Goal: Communication & Community: Participate in discussion

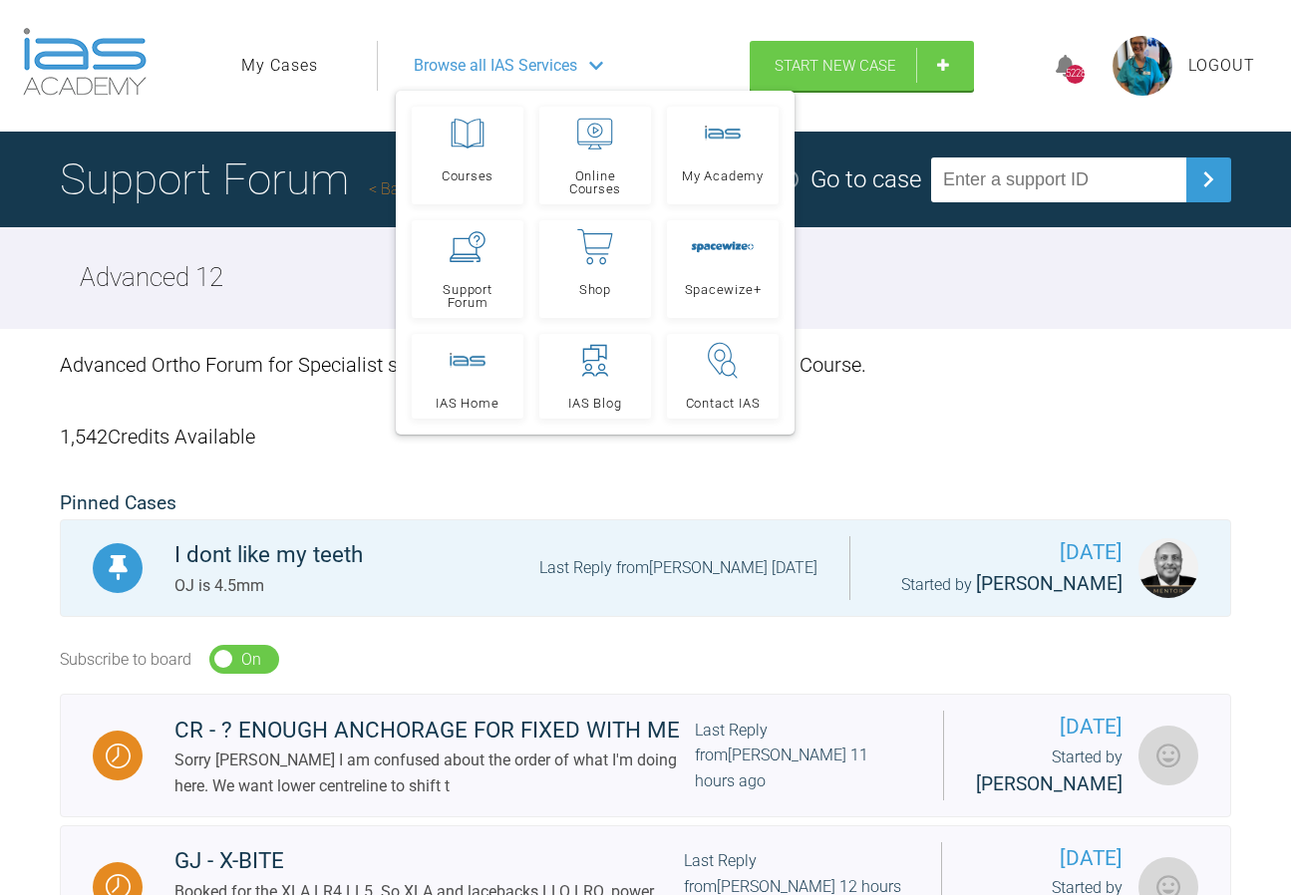
click at [284, 65] on link "My Cases" at bounding box center [279, 66] width 77 height 26
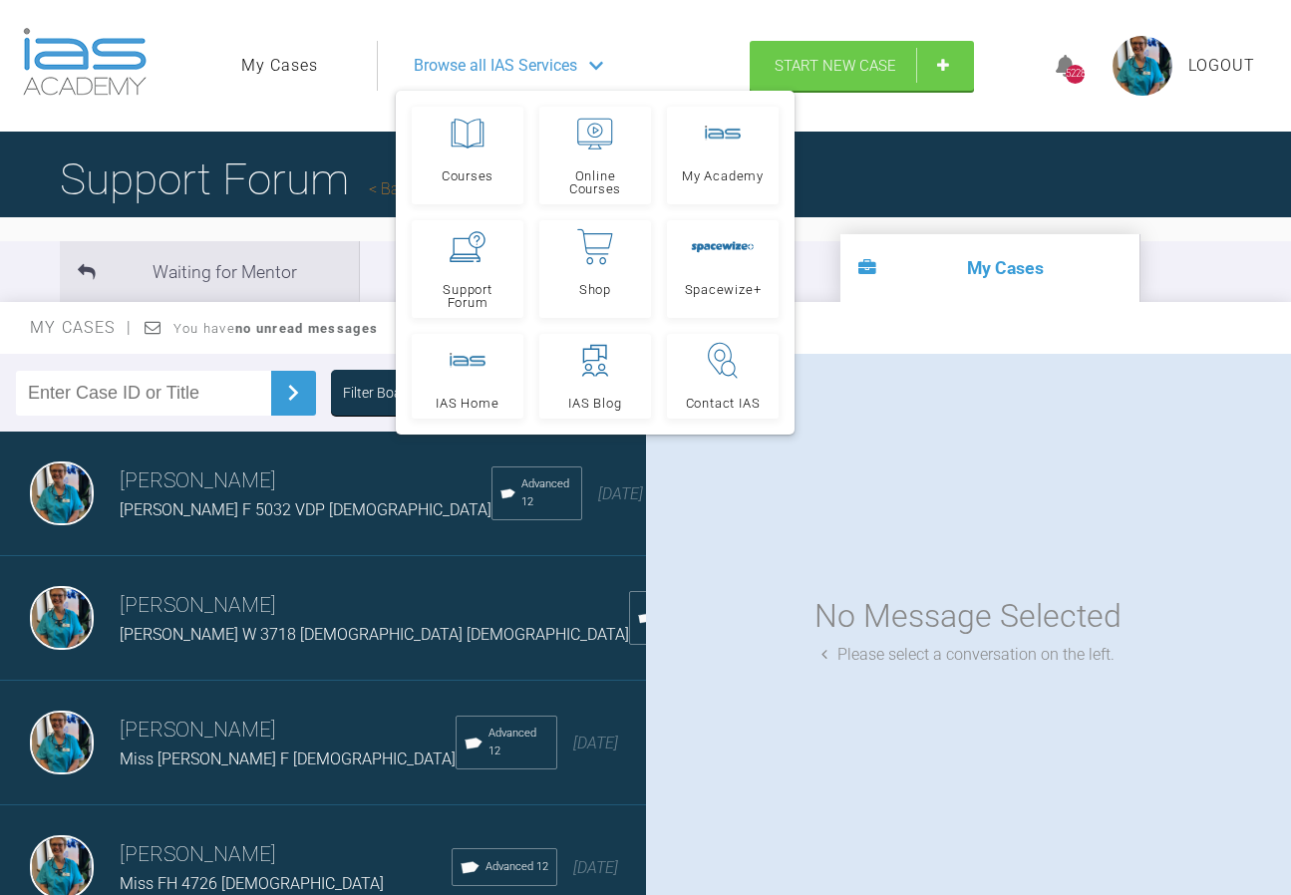
click at [1022, 405] on div "No Message Selected Please select a conversation on the left." at bounding box center [969, 629] width 646 height 550
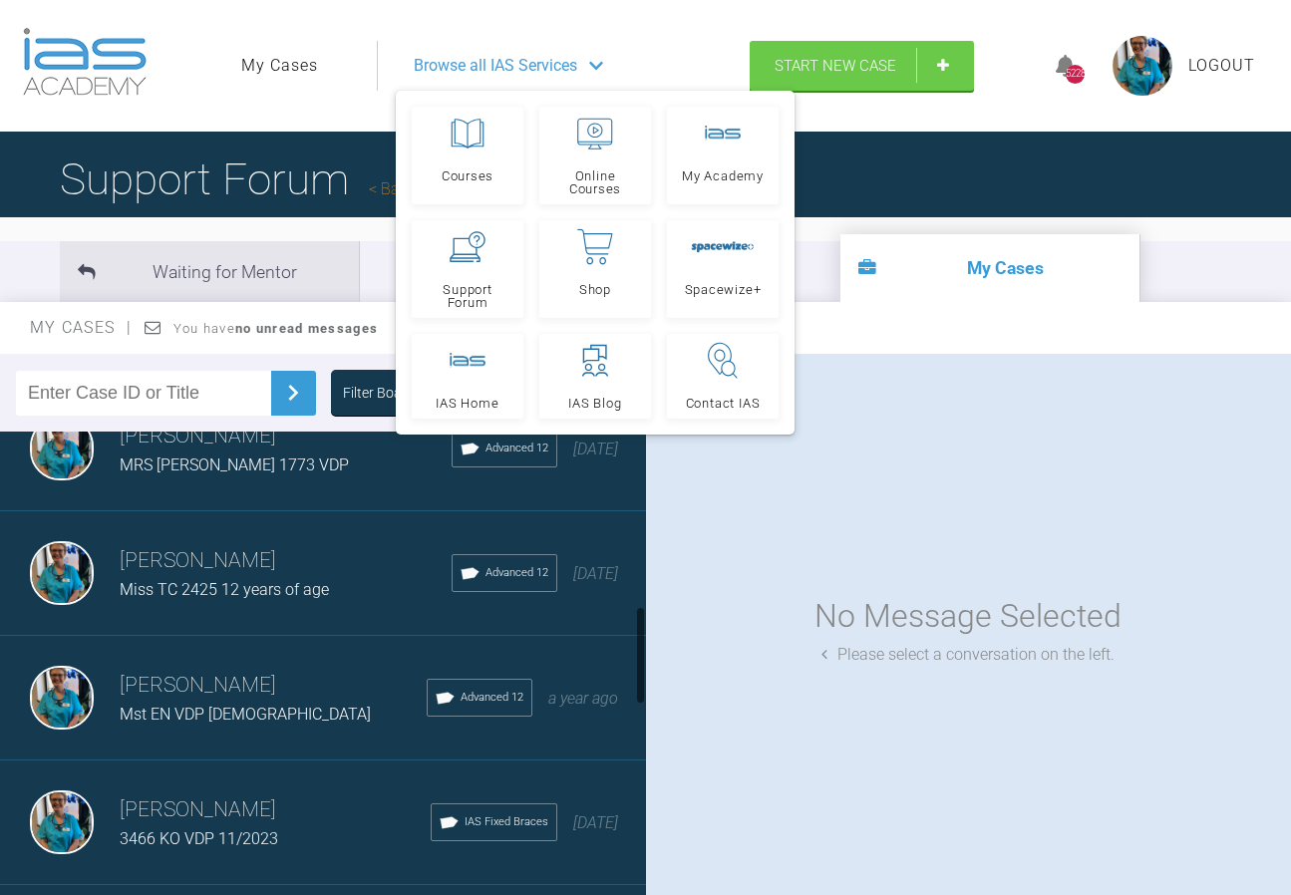
scroll to position [1097, 0]
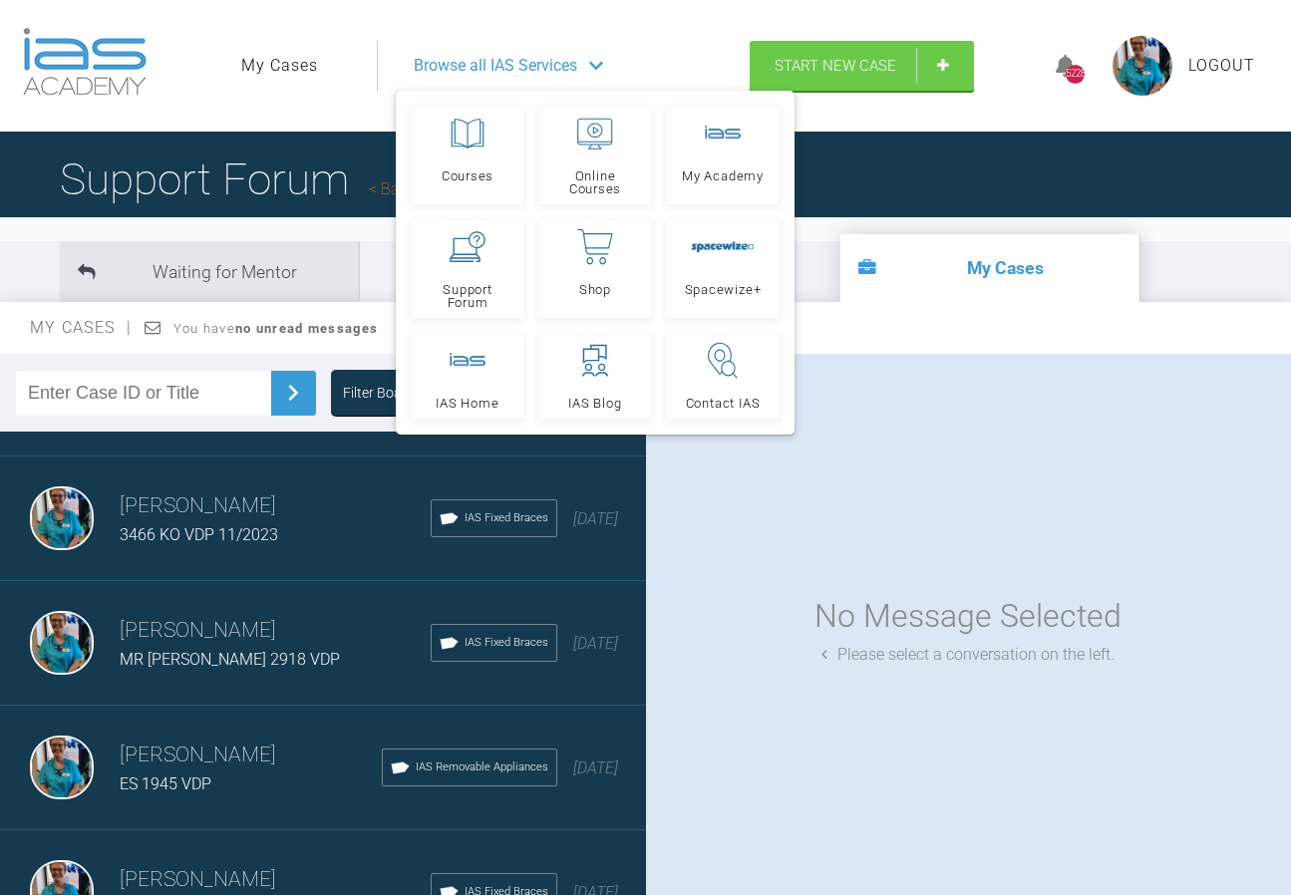
click at [70, 533] on img at bounding box center [62, 519] width 64 height 64
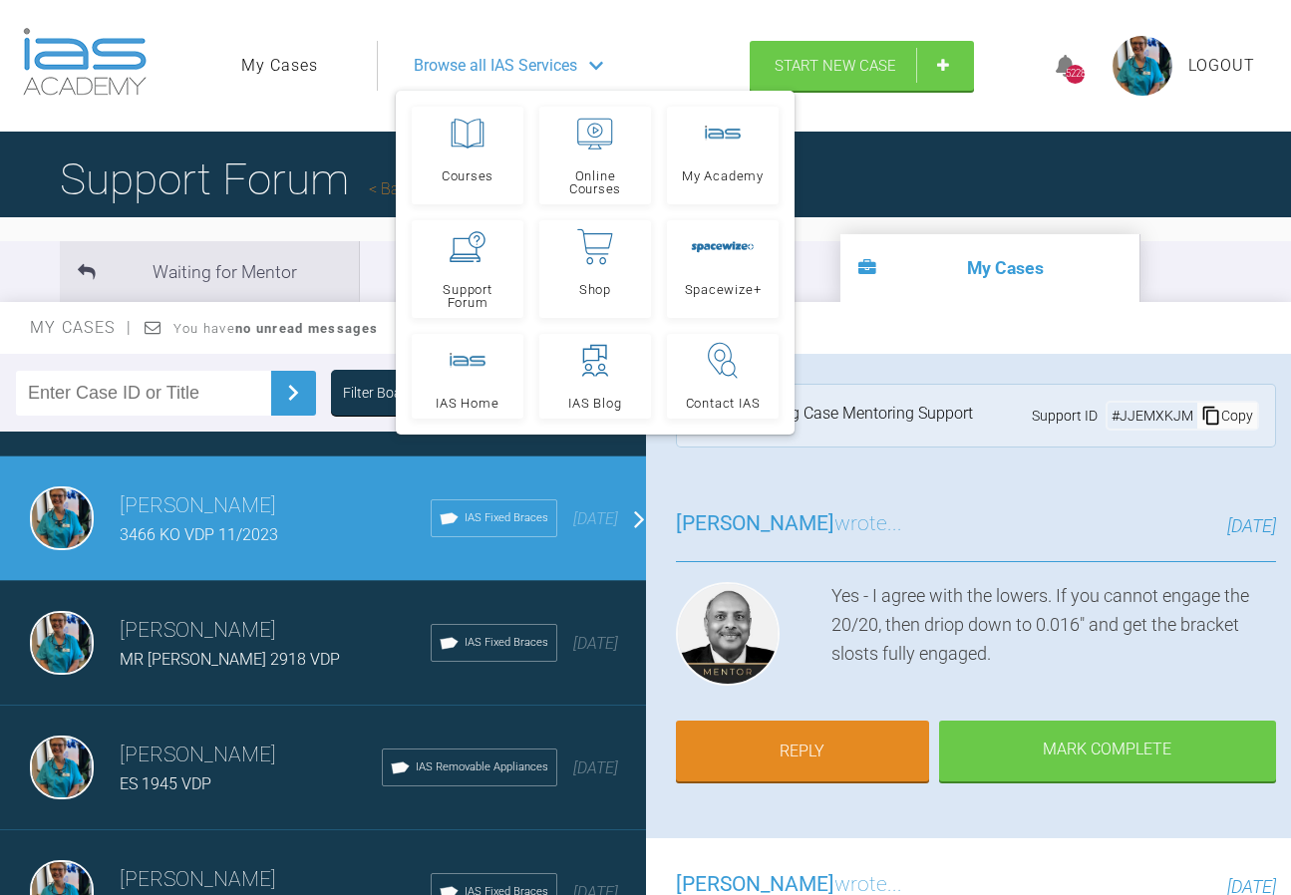
click at [70, 533] on img at bounding box center [62, 519] width 64 height 64
drag, startPoint x: 838, startPoint y: 591, endPoint x: 1059, endPoint y: 603, distance: 221.7
click at [1059, 603] on div "Yes - I agree with the lowers. If you cannot engage the 20/20, then driop down …" at bounding box center [1055, 638] width 446 height 112
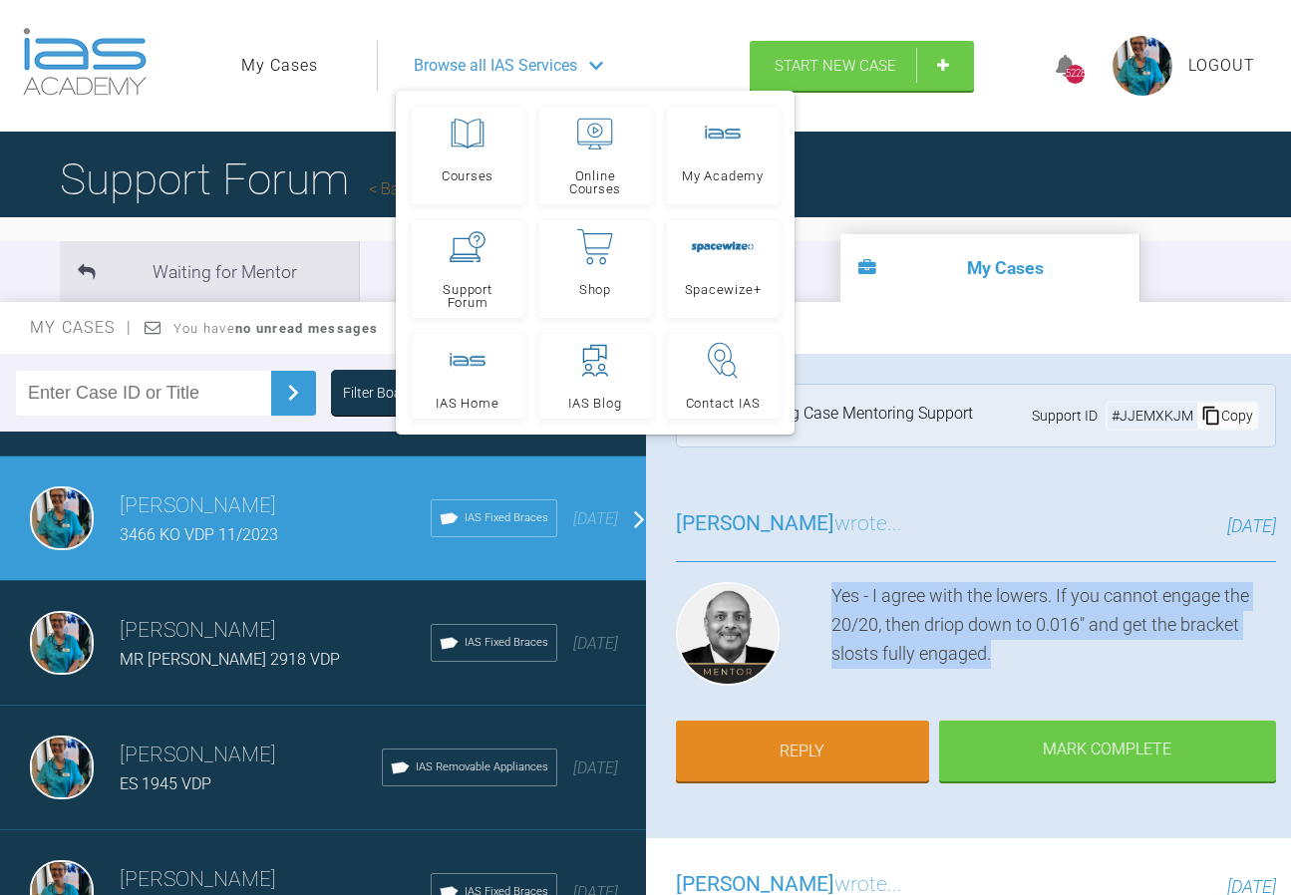
drag, startPoint x: 834, startPoint y: 599, endPoint x: 1263, endPoint y: 653, distance: 433.1
click at [1263, 653] on div "[PERSON_NAME] wrote... [DATE] Yes - I agree with the lowers. If you cannot enga…" at bounding box center [976, 658] width 661 height 361
copy div "Yes - I agree with the lowers. If you cannot engage the 20/20, then driop down …"
click at [53, 659] on img at bounding box center [62, 643] width 64 height 64
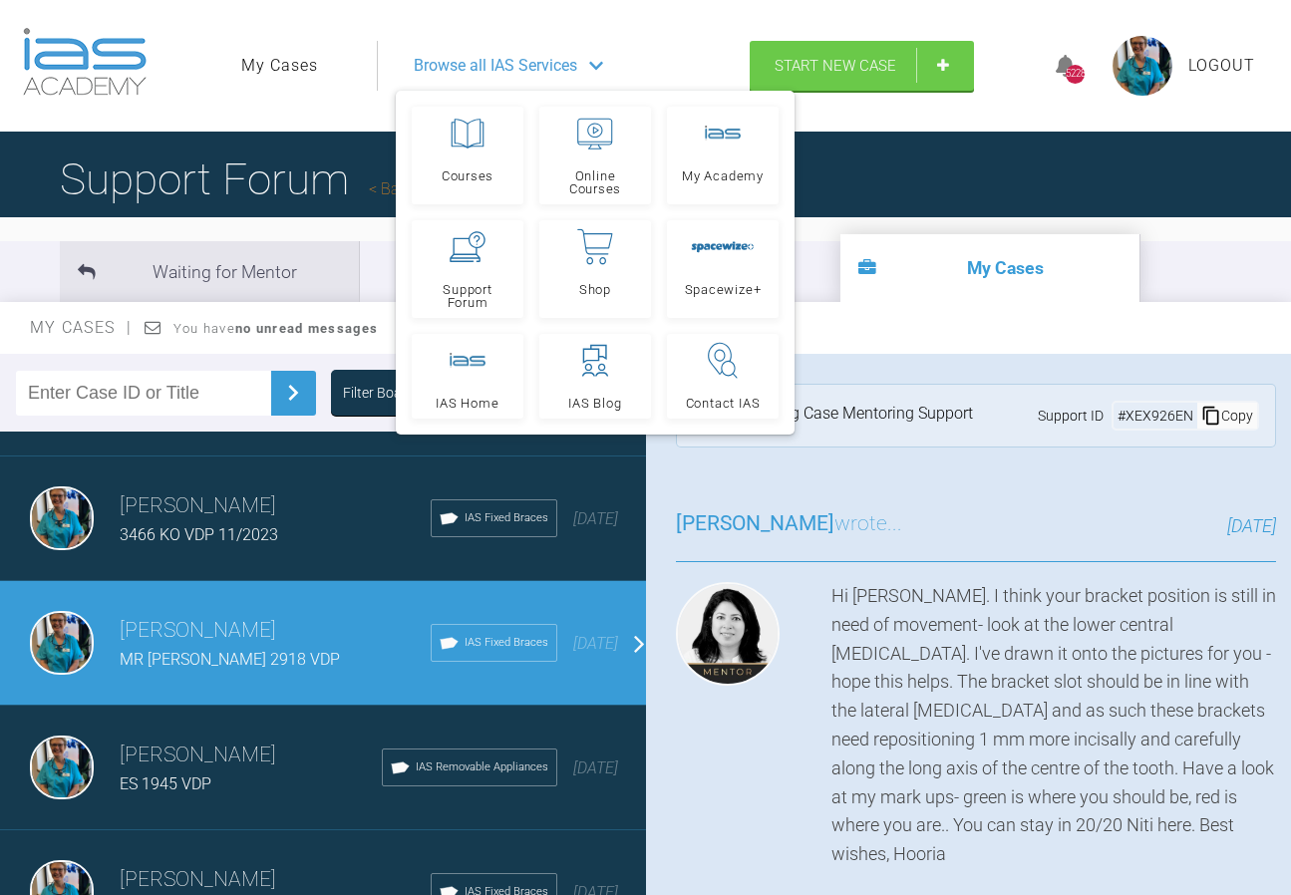
click at [53, 659] on img at bounding box center [62, 643] width 64 height 64
